Goal: Check status: Check status

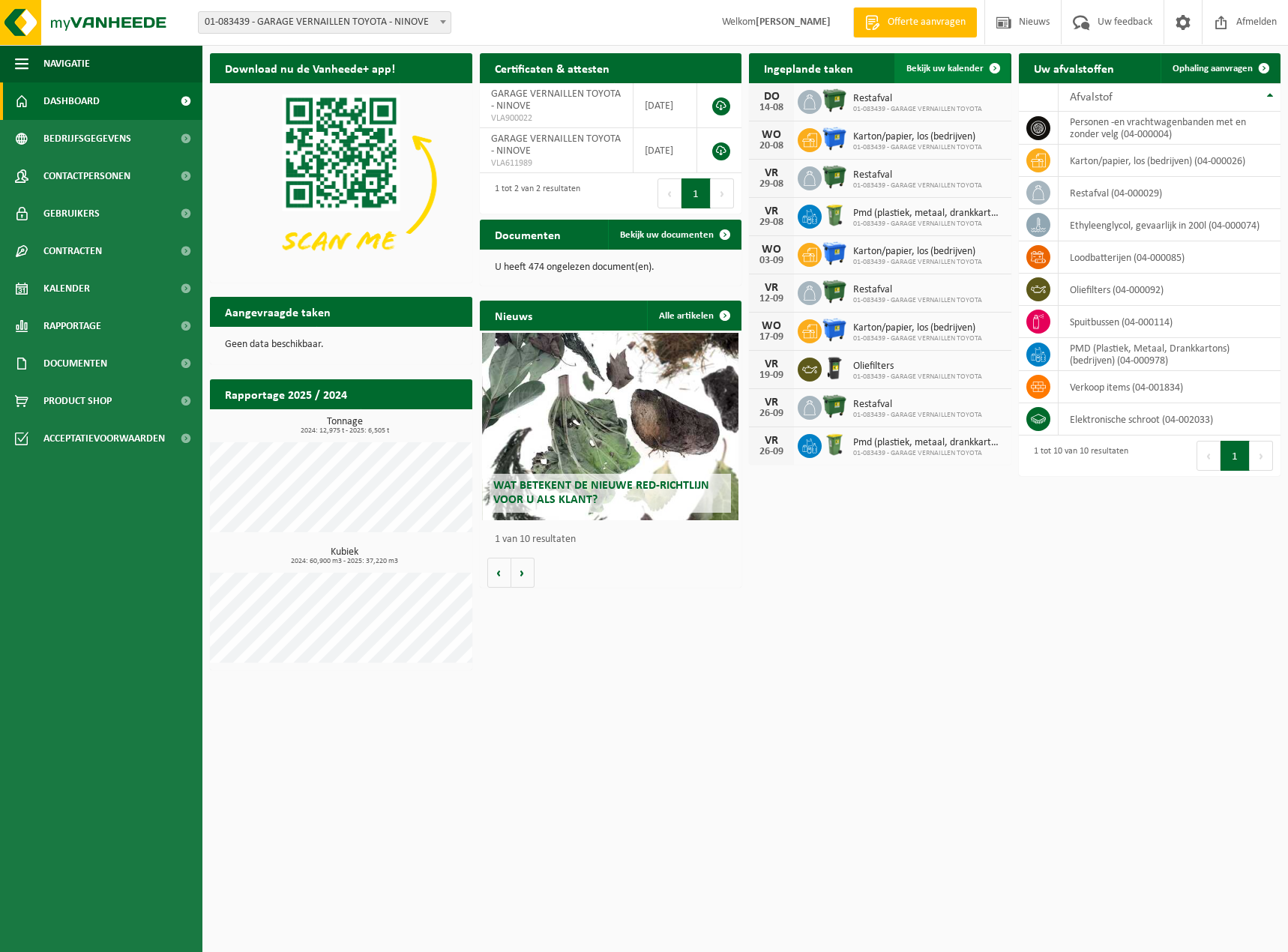
click at [921, 69] on span "Bekijk uw kalender" at bounding box center [944, 69] width 78 height 10
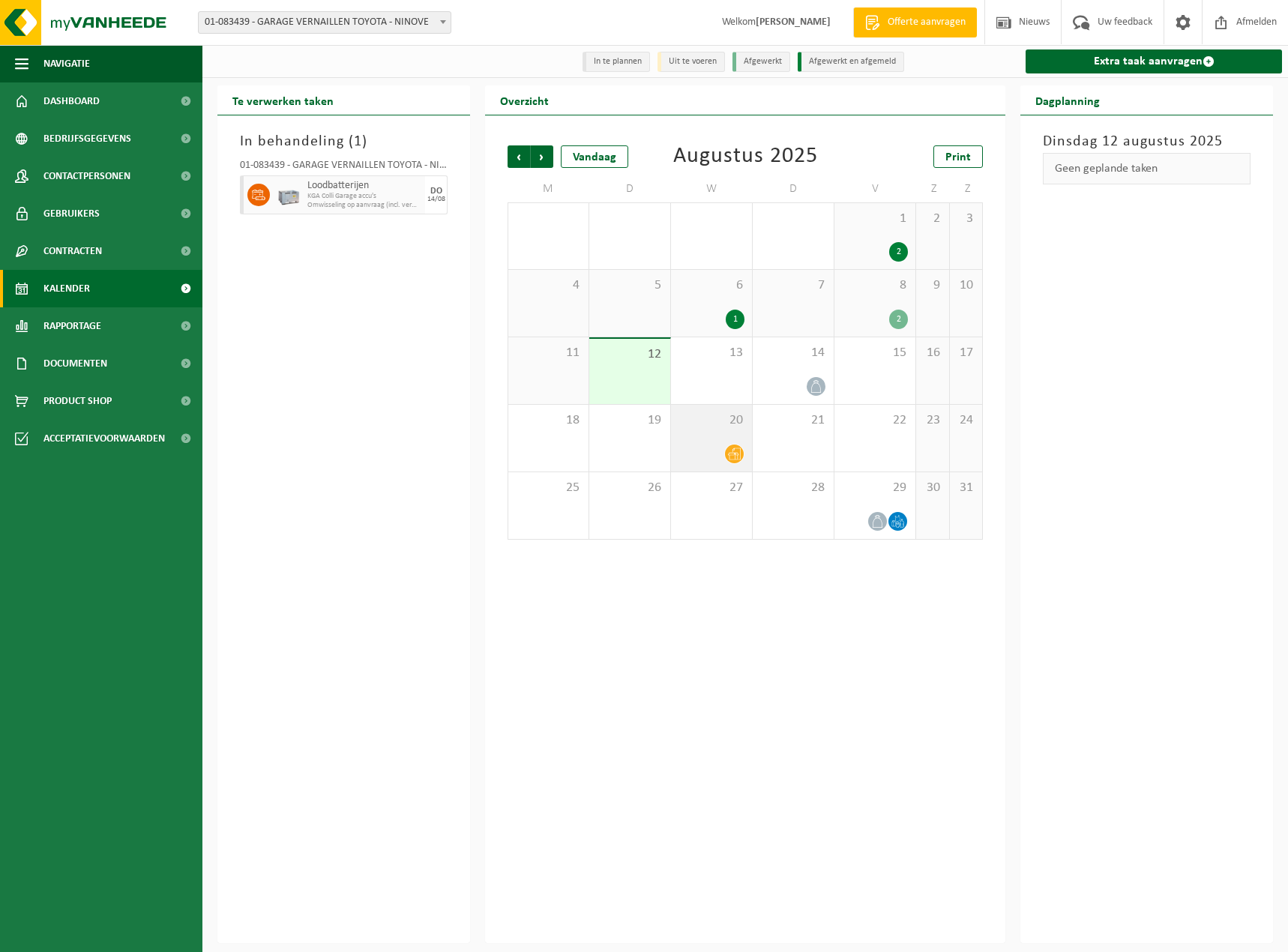
click at [733, 444] on div "20" at bounding box center [711, 438] width 81 height 66
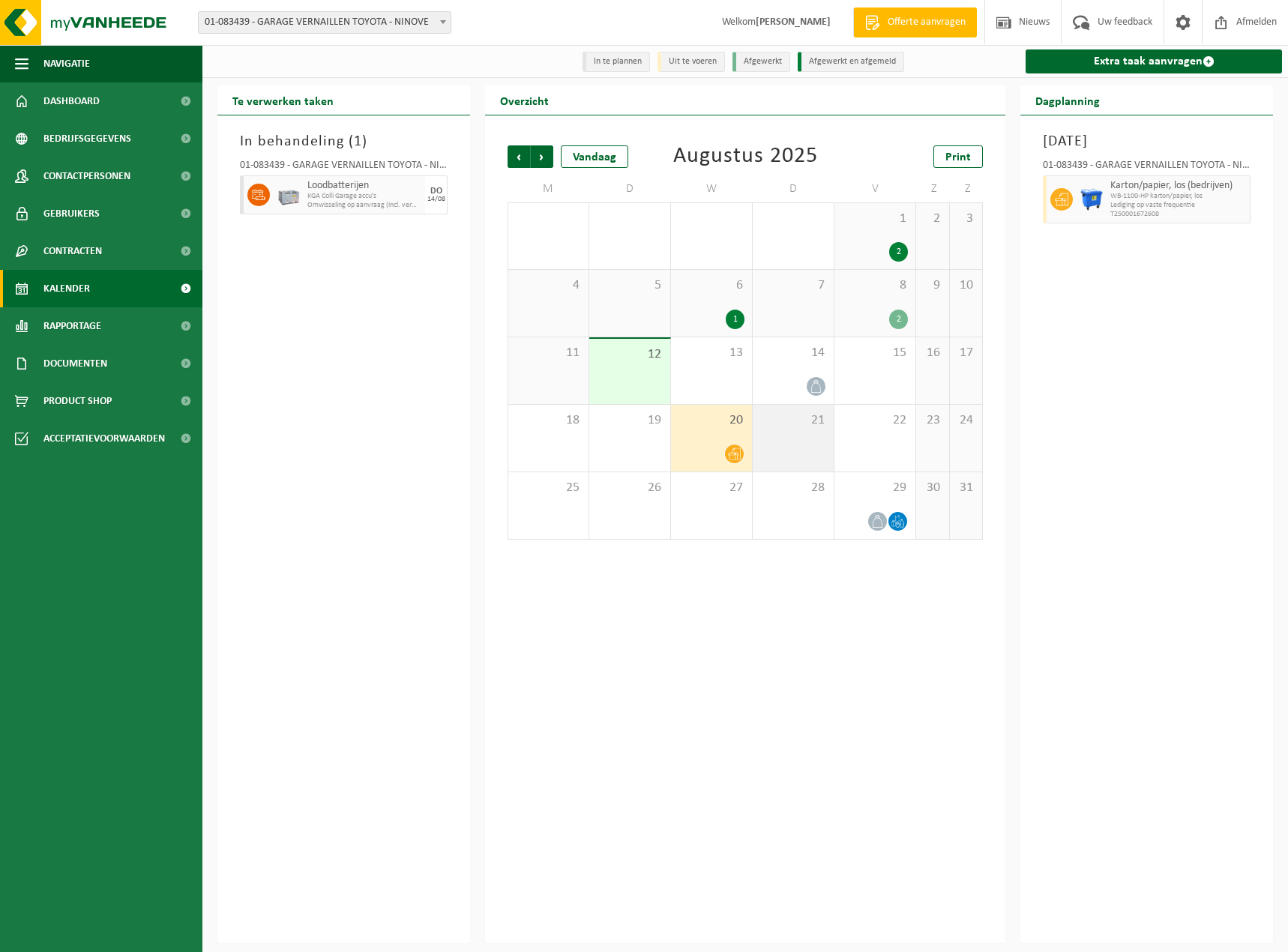
click at [788, 444] on div "21" at bounding box center [793, 438] width 81 height 66
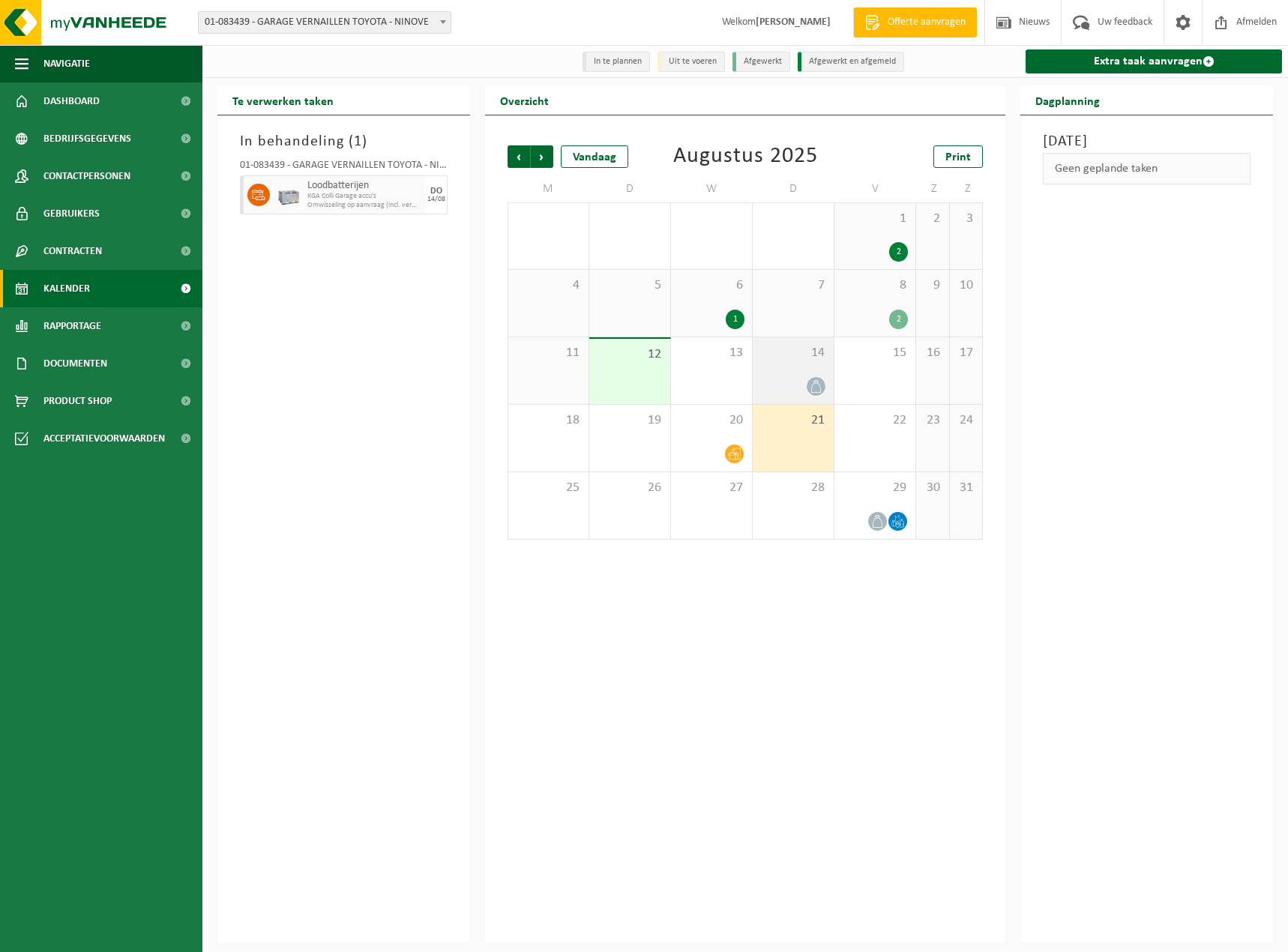
click at [784, 360] on span "14" at bounding box center [793, 353] width 66 height 17
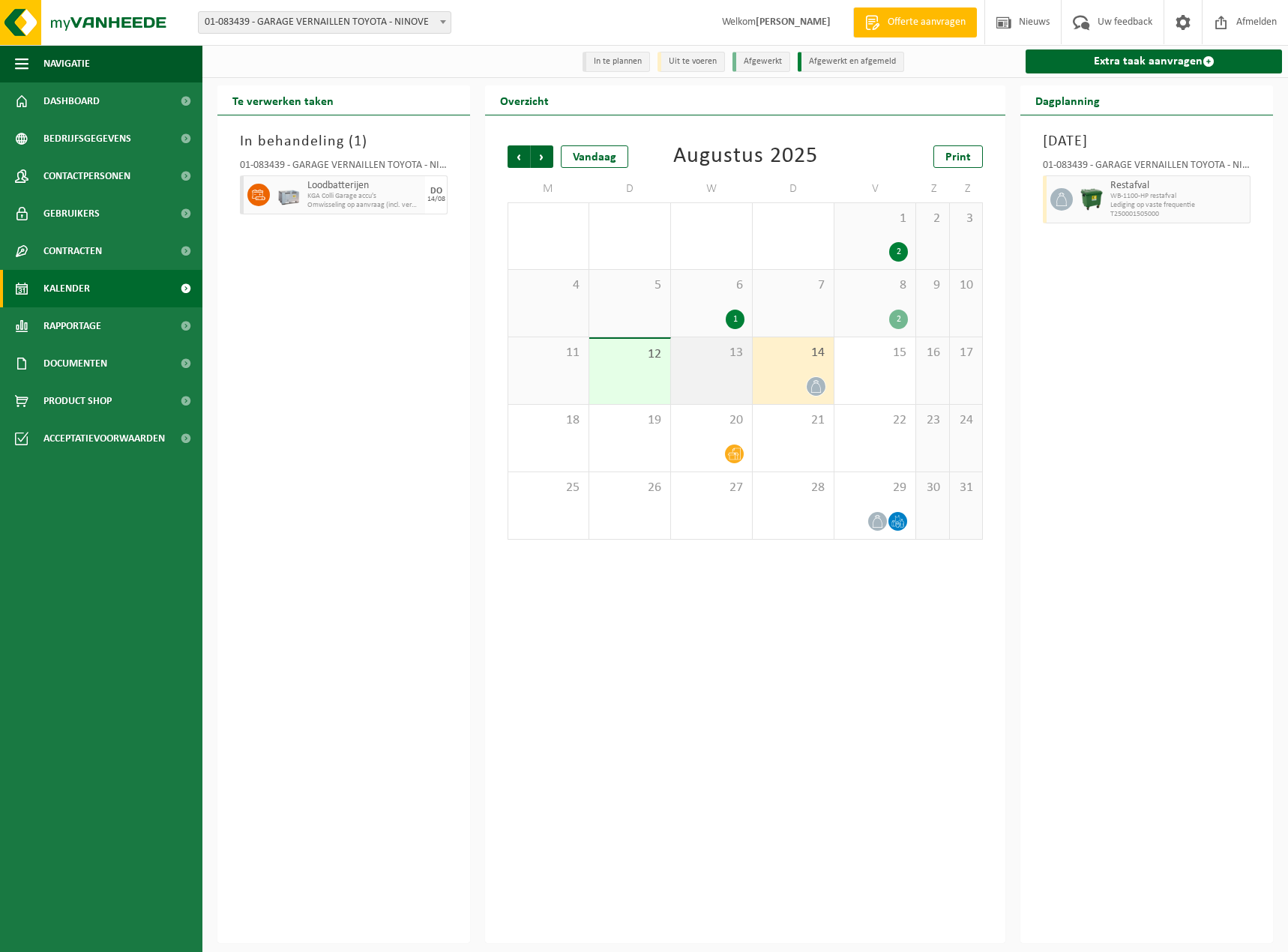
click at [729, 368] on div "13" at bounding box center [711, 370] width 81 height 66
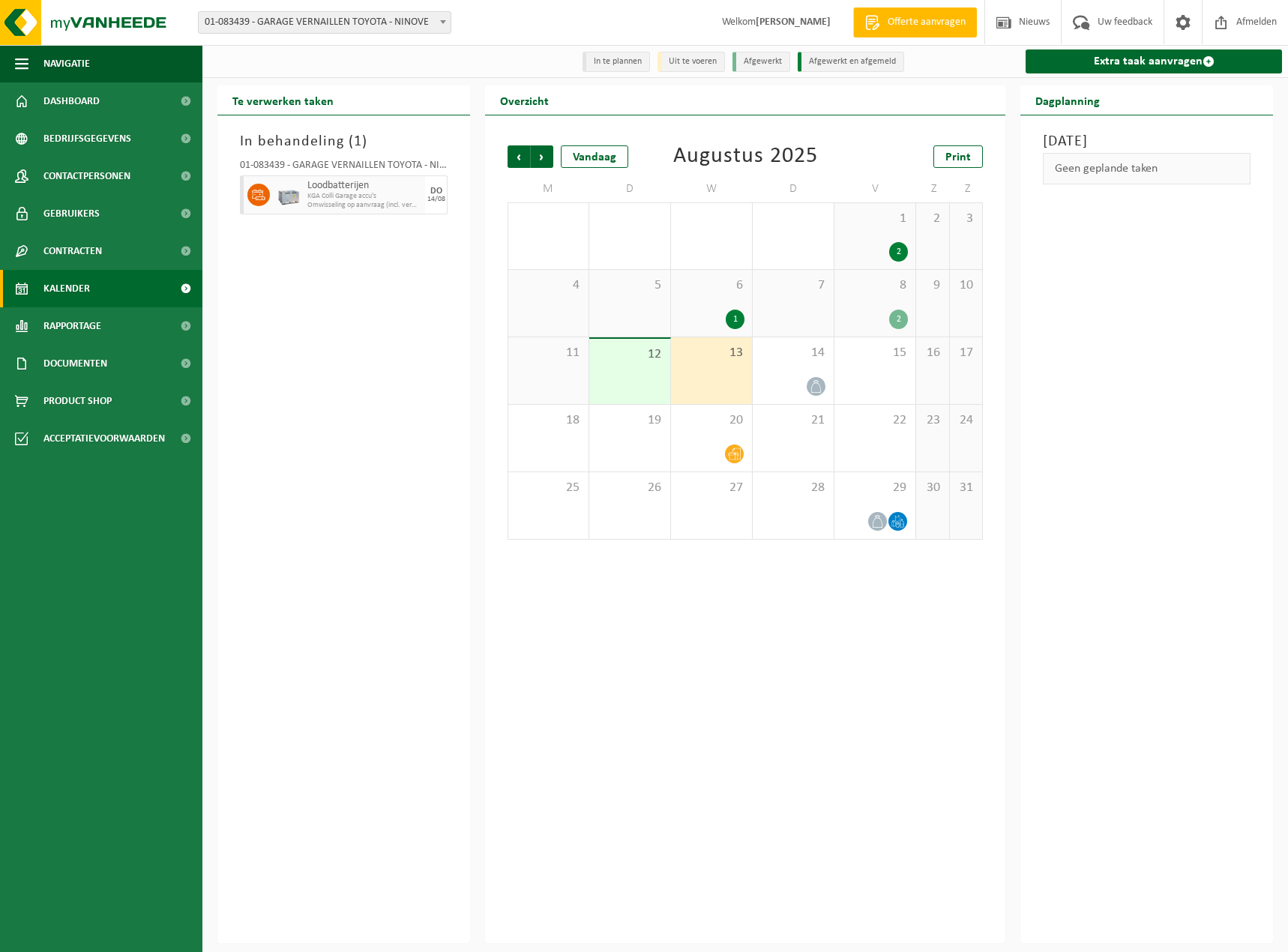
click at [720, 325] on div "1" at bounding box center [711, 319] width 66 height 19
